Goal: Task Accomplishment & Management: Use online tool/utility

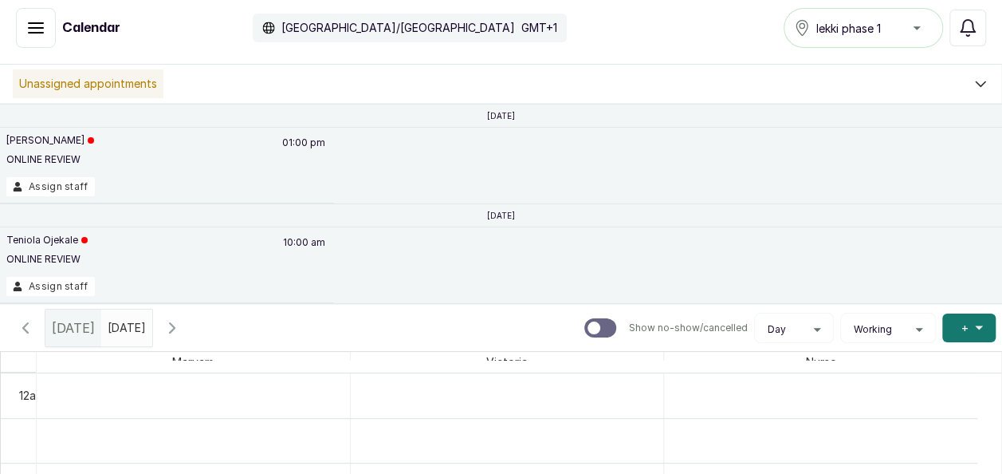
scroll to position [1025, 0]
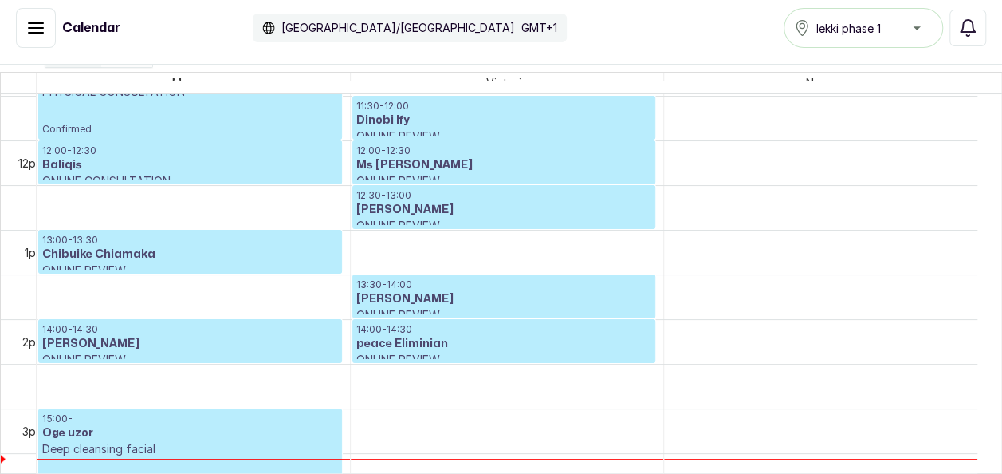
click at [254, 441] on p "Deep cleansing facial" at bounding box center [190, 449] width 296 height 16
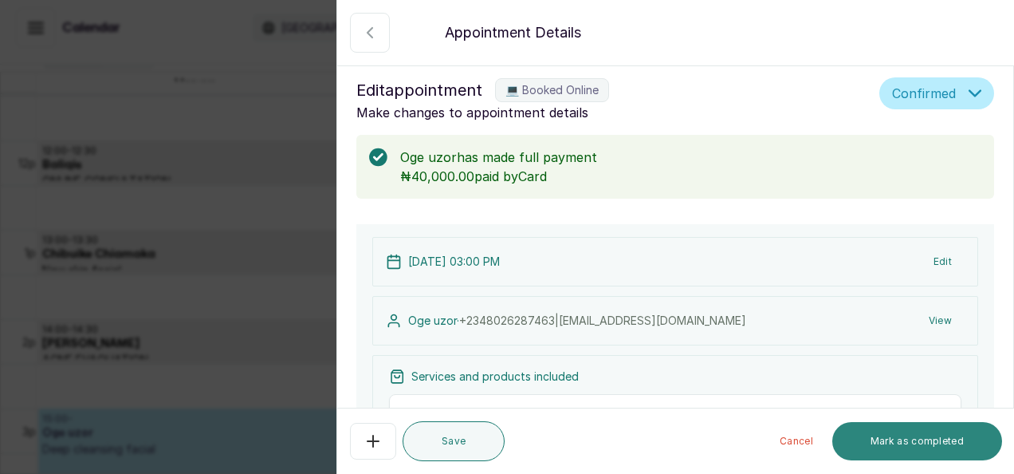
click at [881, 445] on button "Mark as completed" at bounding box center [917, 441] width 170 height 38
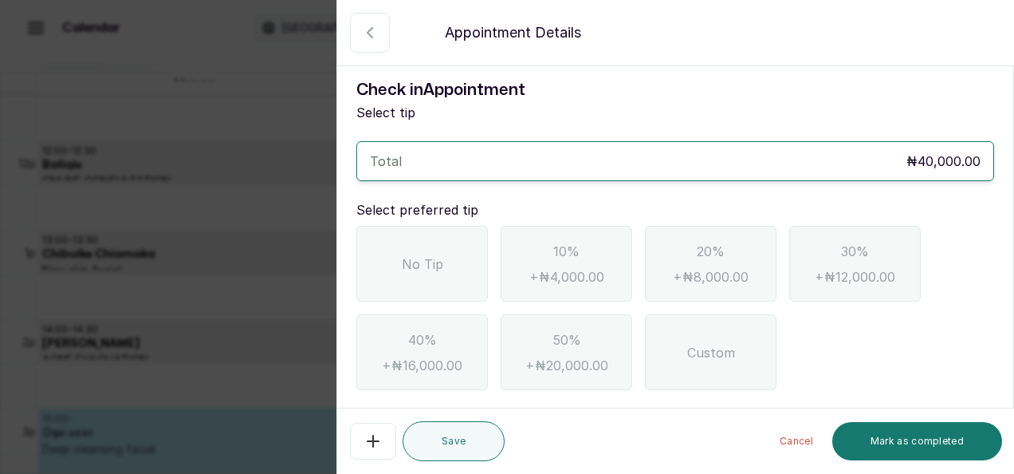
click at [413, 287] on div "No Tip" at bounding box center [422, 264] width 132 height 76
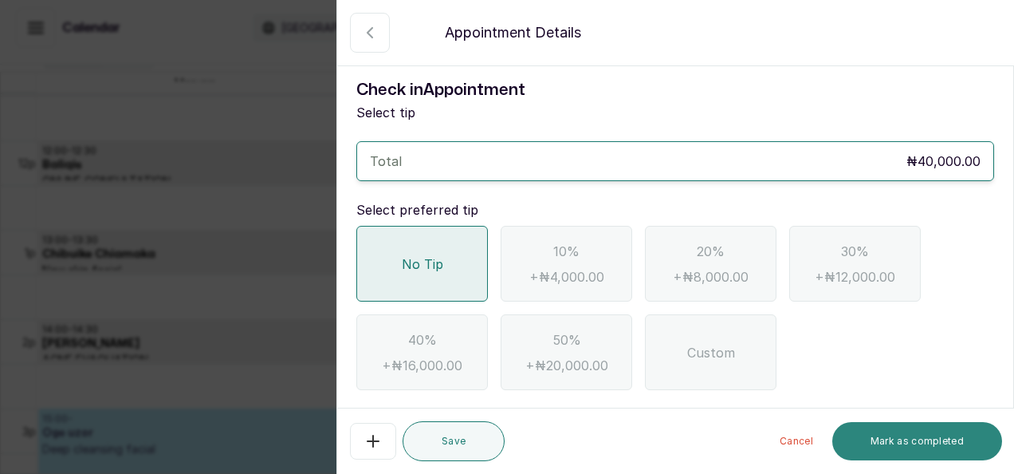
click at [915, 446] on button "Mark as completed" at bounding box center [917, 441] width 170 height 38
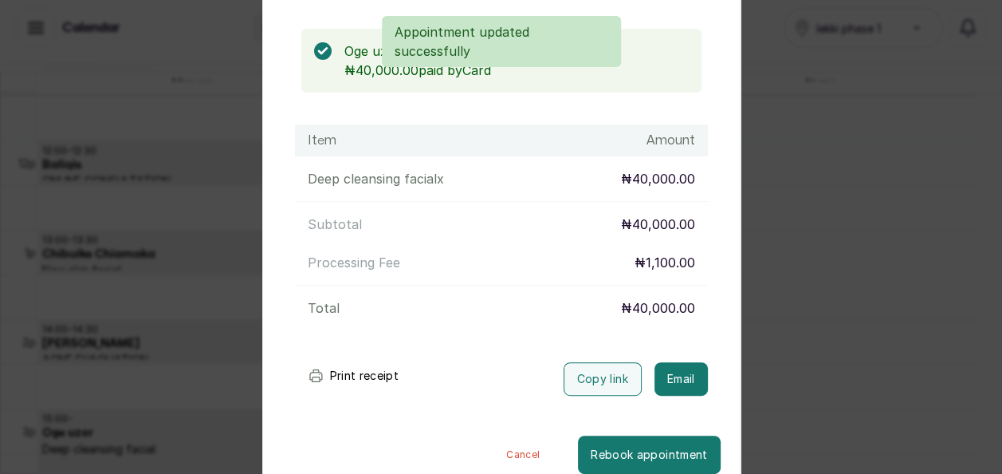
scroll to position [180, 0]
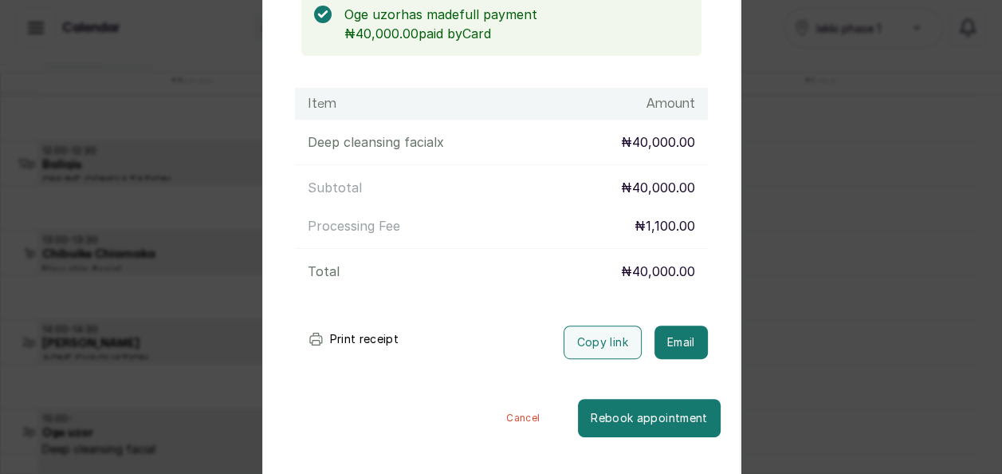
click at [501, 418] on button "Cancel" at bounding box center [523, 418] width 110 height 38
